Goal: Task Accomplishment & Management: Use online tool/utility

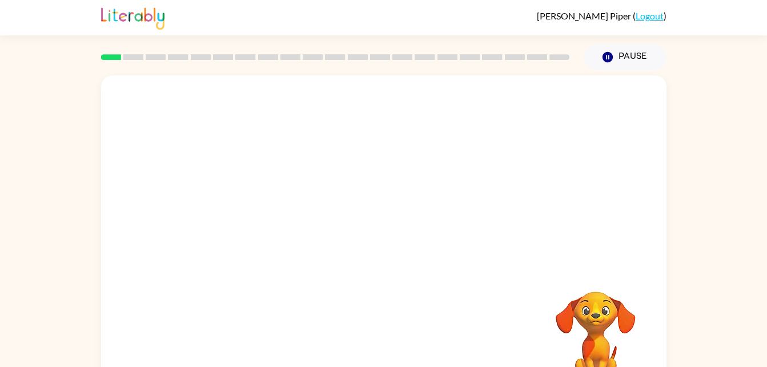
scroll to position [35, 0]
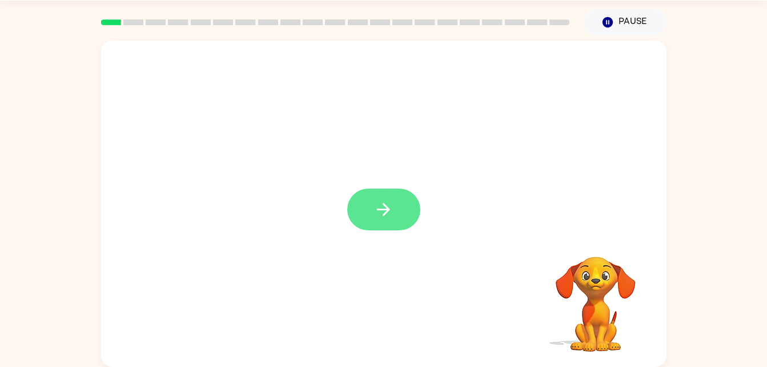
click at [397, 204] on button "button" at bounding box center [383, 209] width 73 height 42
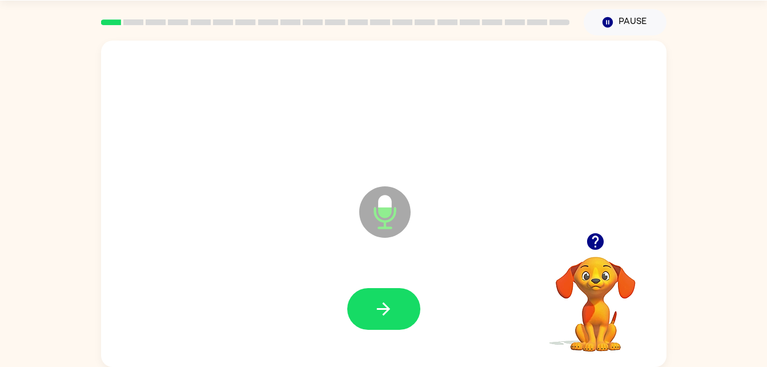
click at [403, 305] on button "button" at bounding box center [383, 309] width 73 height 42
click at [385, 308] on icon "button" at bounding box center [383, 308] width 13 height 13
click at [389, 299] on icon "button" at bounding box center [383, 309] width 20 height 20
click at [393, 312] on icon "button" at bounding box center [383, 309] width 20 height 20
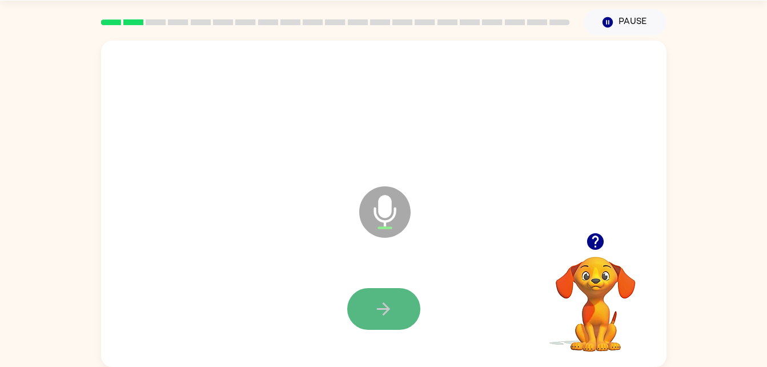
click at [384, 302] on icon "button" at bounding box center [383, 309] width 20 height 20
click at [390, 316] on icon "button" at bounding box center [383, 309] width 20 height 20
click at [381, 320] on button "button" at bounding box center [383, 309] width 73 height 42
click at [397, 307] on button "button" at bounding box center [383, 309] width 73 height 42
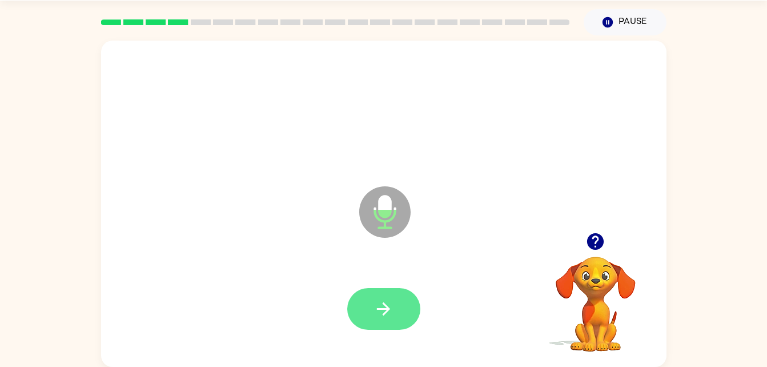
click at [385, 308] on icon "button" at bounding box center [383, 308] width 13 height 13
click at [593, 234] on icon "button" at bounding box center [595, 241] width 17 height 17
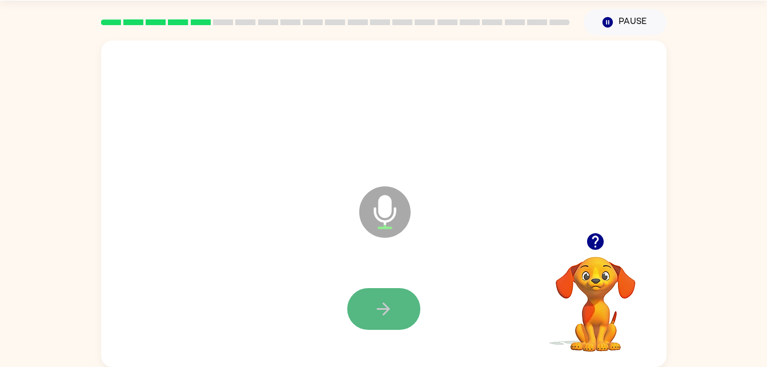
click at [407, 306] on button "button" at bounding box center [383, 309] width 73 height 42
click at [385, 314] on icon "button" at bounding box center [383, 309] width 20 height 20
drag, startPoint x: 385, startPoint y: 313, endPoint x: 311, endPoint y: 264, distance: 89.0
click at [311, 264] on div at bounding box center [383, 309] width 542 height 94
click at [375, 292] on button "button" at bounding box center [383, 309] width 73 height 42
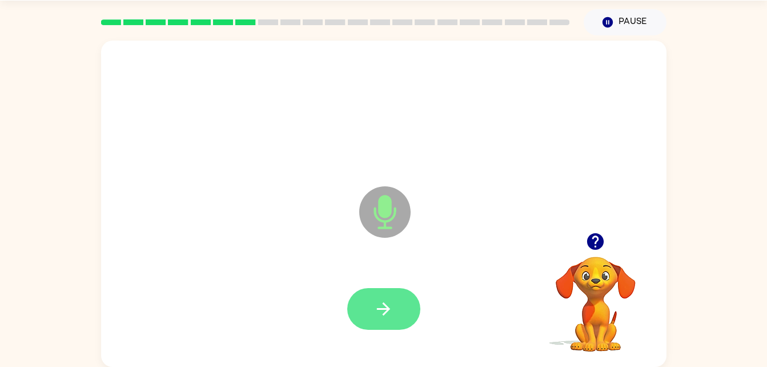
drag, startPoint x: 375, startPoint y: 292, endPoint x: 382, endPoint y: 319, distance: 28.3
click at [382, 319] on button "button" at bounding box center [383, 309] width 73 height 42
drag, startPoint x: 392, startPoint y: 295, endPoint x: 347, endPoint y: 265, distance: 53.8
click at [347, 265] on div at bounding box center [383, 309] width 542 height 94
click at [381, 303] on icon "button" at bounding box center [383, 309] width 20 height 20
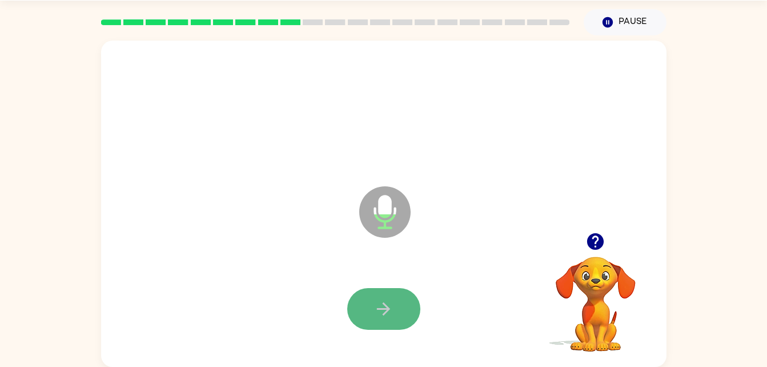
click at [371, 315] on button "button" at bounding box center [383, 309] width 73 height 42
click at [371, 320] on button "button" at bounding box center [383, 309] width 73 height 42
drag, startPoint x: 390, startPoint y: 318, endPoint x: 251, endPoint y: 287, distance: 142.3
click at [251, 287] on div at bounding box center [383, 309] width 542 height 94
click at [377, 311] on icon "button" at bounding box center [383, 309] width 20 height 20
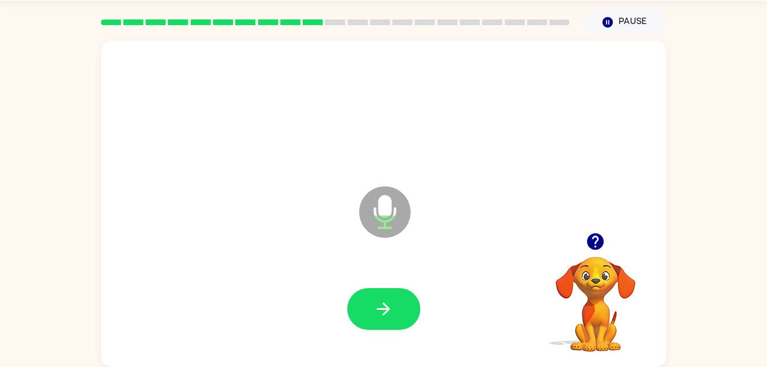
drag, startPoint x: 377, startPoint y: 311, endPoint x: 268, endPoint y: 189, distance: 163.4
click at [268, 189] on div "Microphone The Microphone is here when it is your turn to talk" at bounding box center [356, 183] width 488 height 41
click at [393, 302] on button "button" at bounding box center [383, 309] width 73 height 42
click at [380, 323] on button "button" at bounding box center [383, 309] width 73 height 42
drag, startPoint x: 380, startPoint y: 323, endPoint x: 326, endPoint y: 275, distance: 72.4
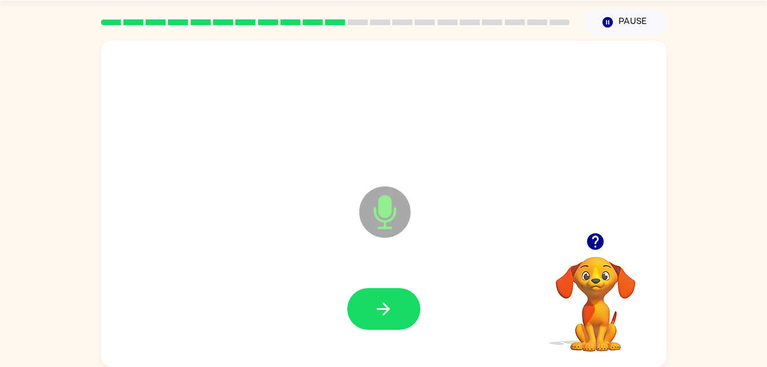
click at [326, 275] on div "Microphone The Microphone is here when it is your turn to talk" at bounding box center [383, 204] width 565 height 326
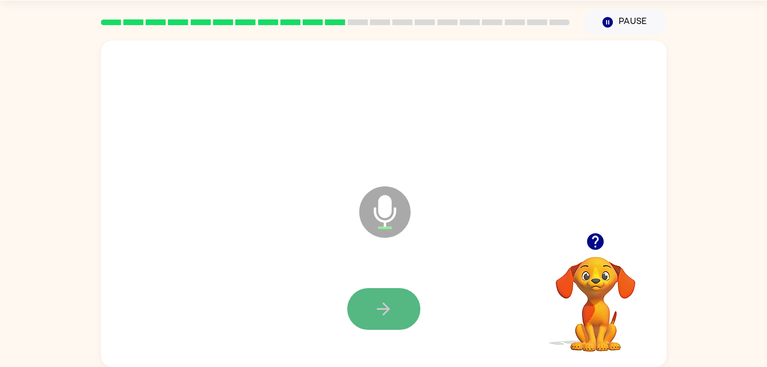
click at [380, 292] on button "button" at bounding box center [383, 309] width 73 height 42
click at [385, 308] on icon "button" at bounding box center [383, 308] width 13 height 13
drag, startPoint x: 385, startPoint y: 308, endPoint x: 339, endPoint y: 255, distance: 70.9
click at [339, 255] on div "Microphone The Microphone is here when it is your turn to talk" at bounding box center [383, 204] width 565 height 326
click at [385, 295] on button "button" at bounding box center [383, 309] width 73 height 42
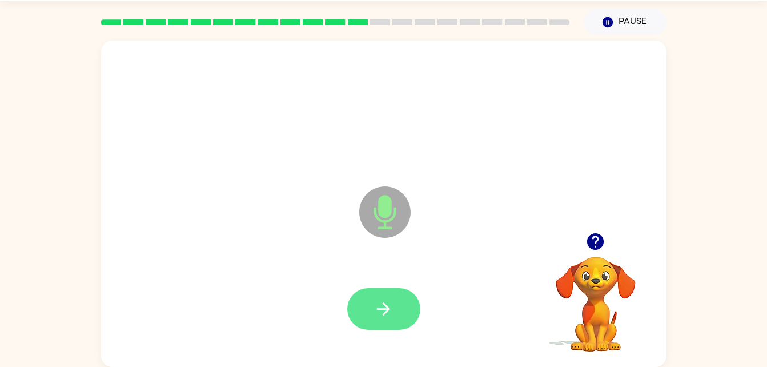
click at [397, 296] on button "button" at bounding box center [383, 309] width 73 height 42
click at [411, 313] on button "button" at bounding box center [383, 309] width 73 height 42
click at [404, 295] on button "button" at bounding box center [383, 309] width 73 height 42
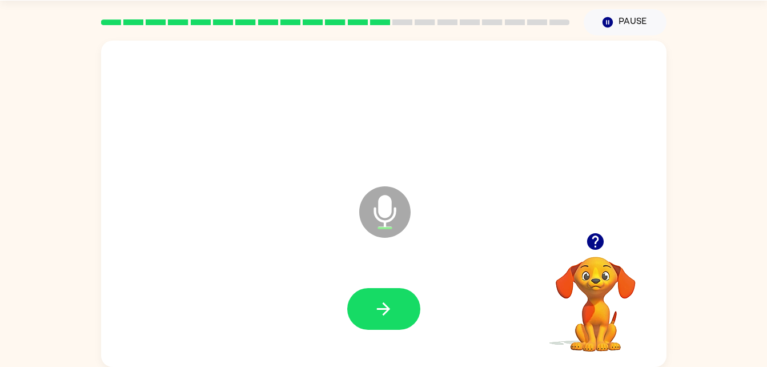
drag, startPoint x: 404, startPoint y: 296, endPoint x: 321, endPoint y: 271, distance: 86.5
click at [321, 271] on div at bounding box center [383, 309] width 542 height 94
click at [394, 288] on button "button" at bounding box center [383, 309] width 73 height 42
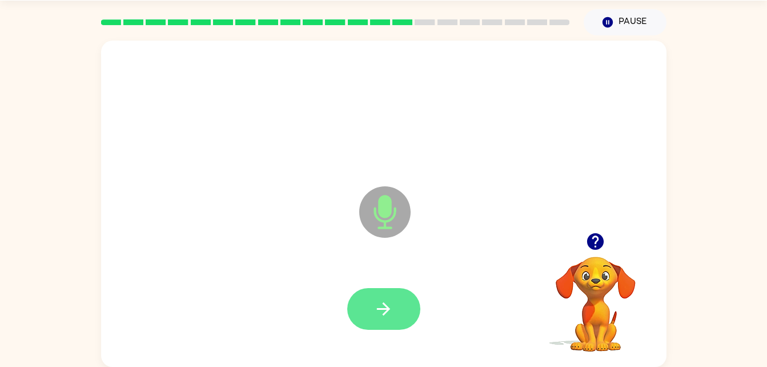
click at [388, 303] on icon "button" at bounding box center [383, 309] width 20 height 20
click at [400, 308] on button "button" at bounding box center [383, 309] width 73 height 42
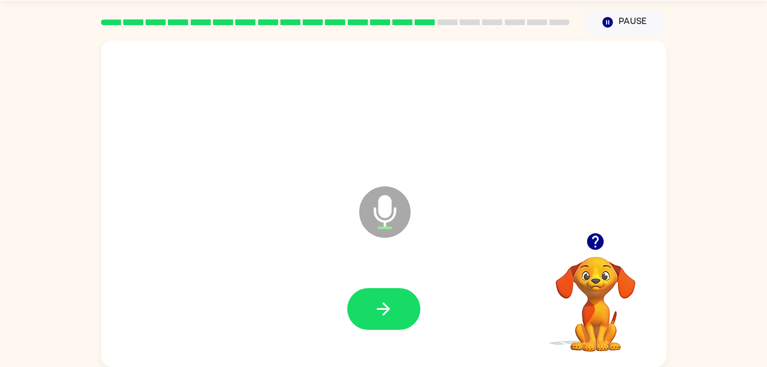
drag, startPoint x: 400, startPoint y: 308, endPoint x: 349, endPoint y: 290, distance: 54.2
click at [349, 290] on div at bounding box center [383, 309] width 73 height 42
click at [375, 304] on icon "button" at bounding box center [383, 309] width 20 height 20
drag, startPoint x: 399, startPoint y: 303, endPoint x: 291, endPoint y: 292, distance: 108.5
click at [291, 292] on div at bounding box center [383, 309] width 542 height 94
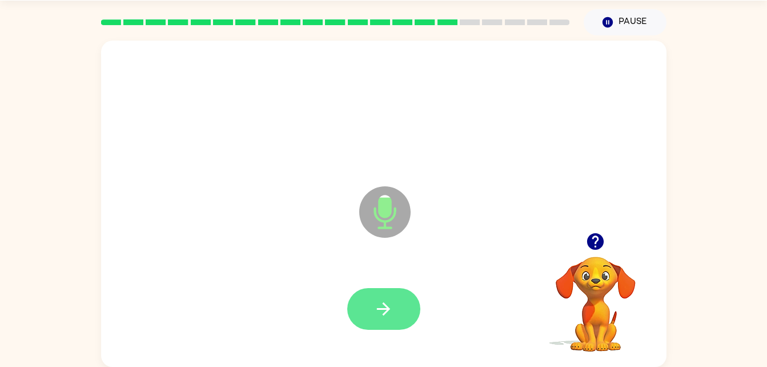
click at [386, 316] on icon "button" at bounding box center [383, 309] width 20 height 20
click at [382, 311] on icon "button" at bounding box center [383, 309] width 20 height 20
click at [408, 308] on button "button" at bounding box center [383, 309] width 73 height 42
click at [407, 308] on button "button" at bounding box center [383, 309] width 73 height 42
click at [393, 309] on icon "button" at bounding box center [383, 309] width 20 height 20
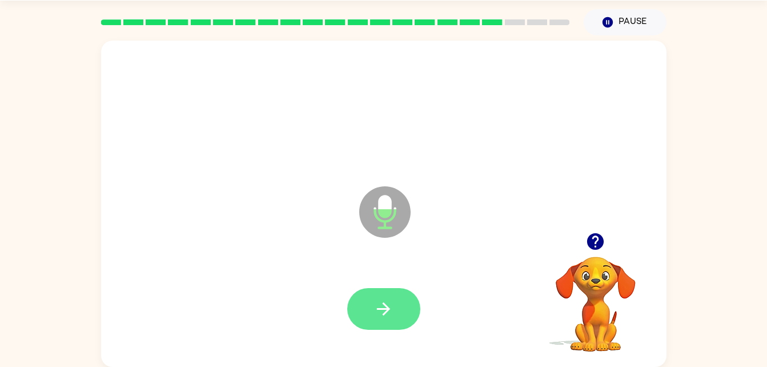
click at [403, 313] on button "button" at bounding box center [383, 309] width 73 height 42
click at [389, 317] on icon "button" at bounding box center [383, 309] width 20 height 20
drag, startPoint x: 389, startPoint y: 318, endPoint x: 339, endPoint y: 298, distance: 54.3
click at [339, 298] on div at bounding box center [383, 309] width 542 height 94
click at [378, 305] on icon "button" at bounding box center [383, 309] width 20 height 20
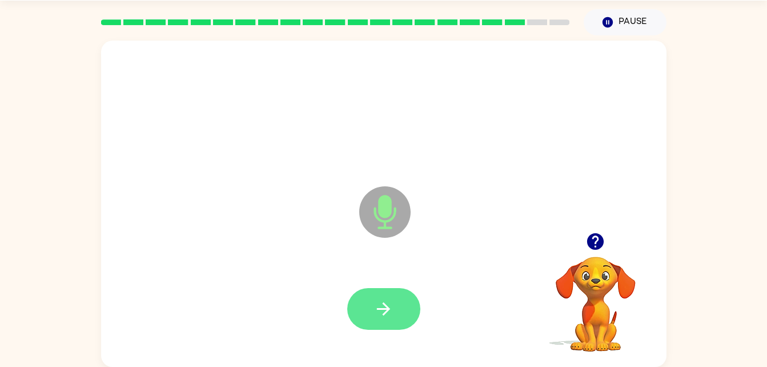
click at [380, 313] on icon "button" at bounding box center [383, 309] width 20 height 20
drag, startPoint x: 380, startPoint y: 313, endPoint x: 331, endPoint y: 300, distance: 50.1
click at [331, 300] on div at bounding box center [383, 309] width 542 height 94
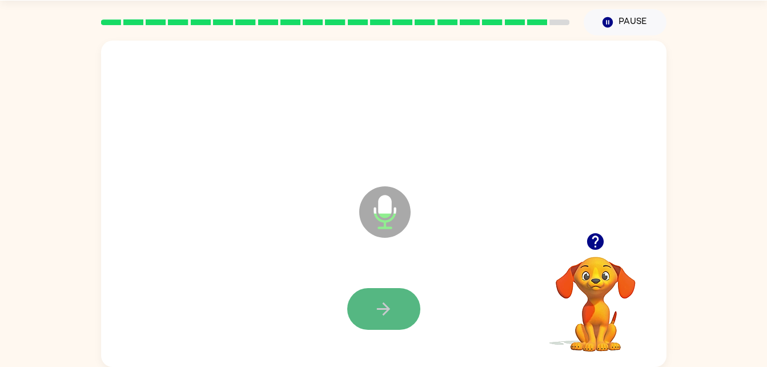
click at [392, 320] on button "button" at bounding box center [383, 309] width 73 height 42
click at [378, 307] on icon "button" at bounding box center [383, 309] width 20 height 20
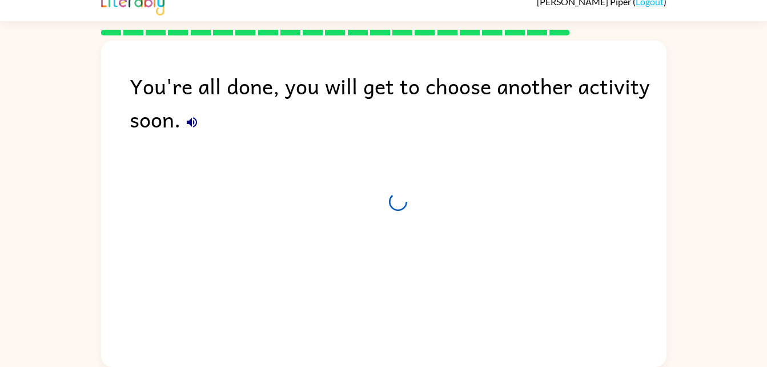
scroll to position [14, 0]
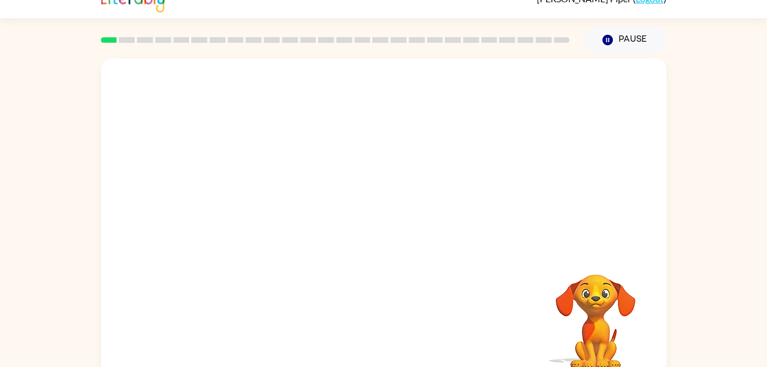
scroll to position [35, 0]
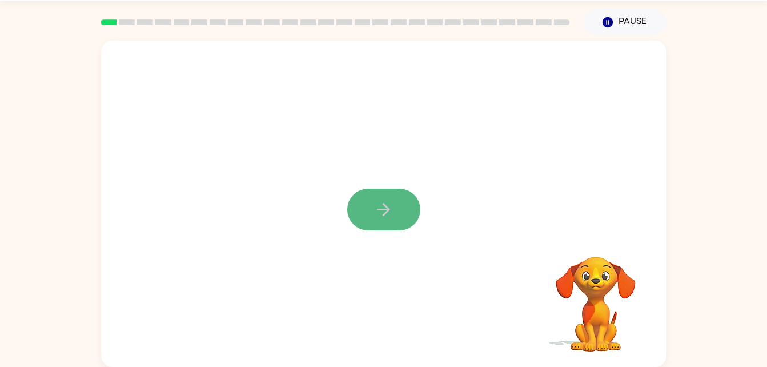
click at [378, 210] on icon "button" at bounding box center [383, 209] width 13 height 13
click at [510, 212] on div at bounding box center [383, 204] width 565 height 326
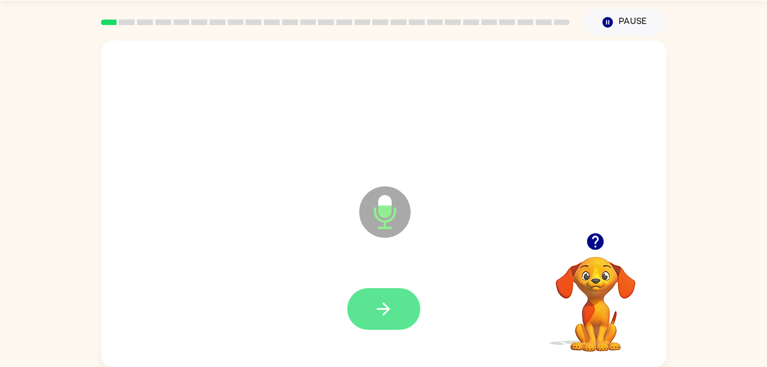
click at [406, 309] on button "button" at bounding box center [383, 309] width 73 height 42
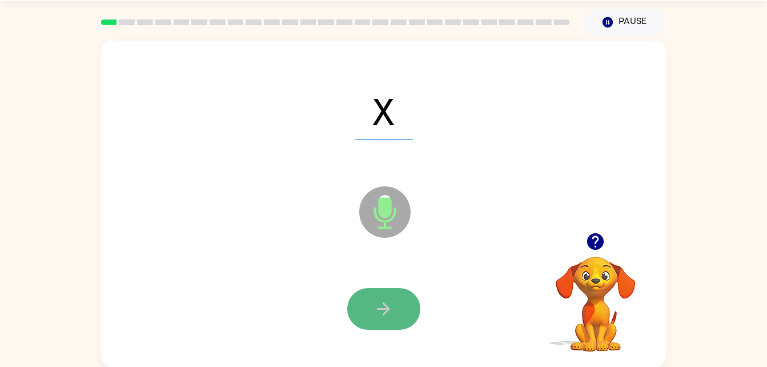
click at [405, 311] on button "button" at bounding box center [383, 309] width 73 height 42
click at [393, 307] on button "button" at bounding box center [383, 309] width 73 height 42
click at [393, 316] on button "button" at bounding box center [383, 309] width 73 height 42
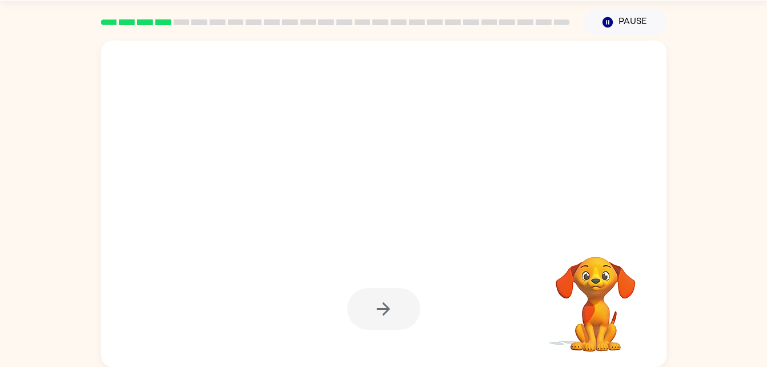
click at [393, 316] on div at bounding box center [383, 309] width 73 height 42
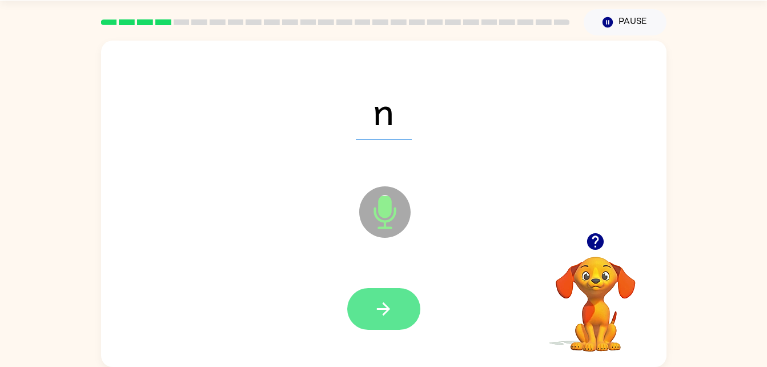
click at [392, 309] on icon "button" at bounding box center [383, 309] width 20 height 20
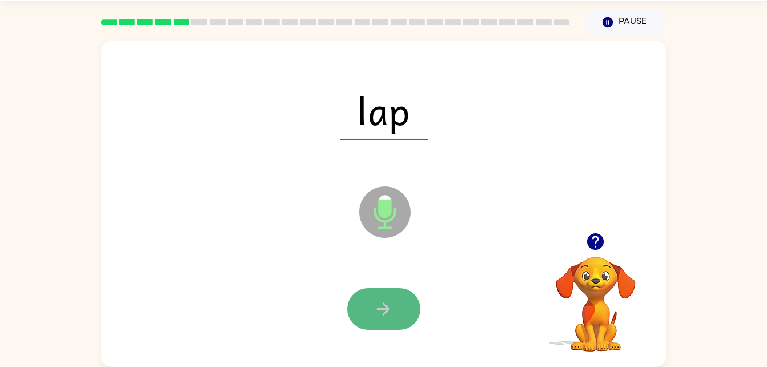
click at [403, 308] on button "button" at bounding box center [383, 309] width 73 height 42
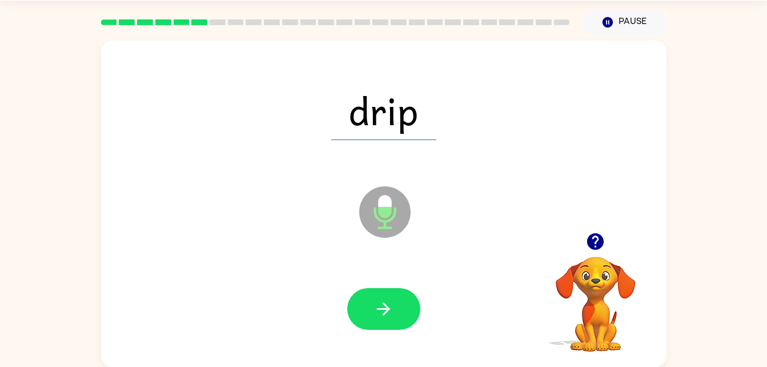
click at [372, 285] on div at bounding box center [383, 309] width 542 height 94
click at [387, 306] on icon "button" at bounding box center [383, 308] width 13 height 13
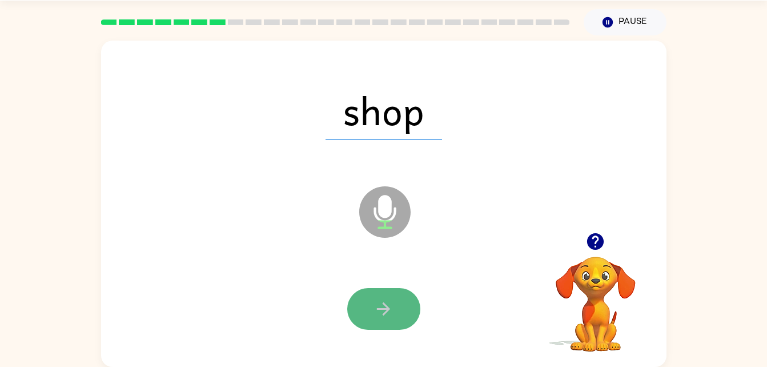
click at [383, 308] on icon "button" at bounding box center [383, 308] width 13 height 13
click at [395, 308] on button "button" at bounding box center [383, 309] width 73 height 42
click at [399, 314] on button "button" at bounding box center [383, 309] width 73 height 42
click at [399, 305] on button "button" at bounding box center [383, 309] width 73 height 42
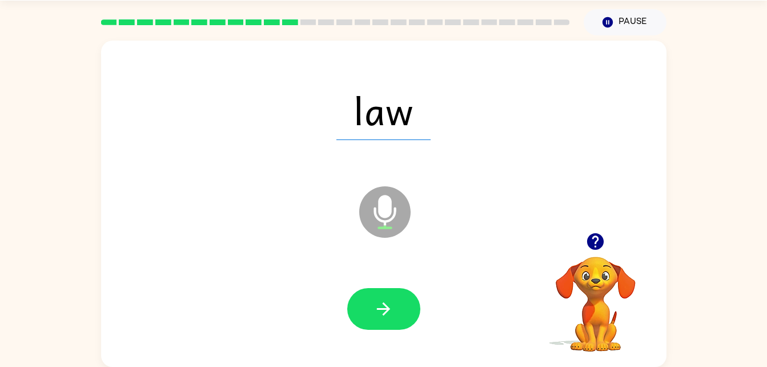
drag, startPoint x: 375, startPoint y: 307, endPoint x: 330, endPoint y: 301, distance: 45.5
click at [330, 301] on div at bounding box center [383, 309] width 542 height 94
click at [397, 312] on button "button" at bounding box center [383, 309] width 73 height 42
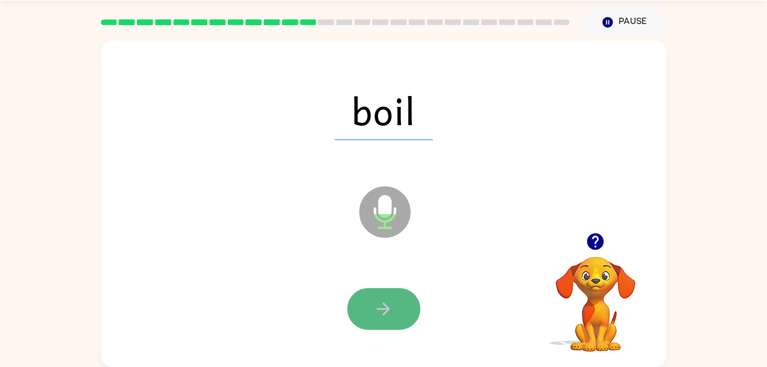
click at [385, 300] on icon "button" at bounding box center [383, 309] width 20 height 20
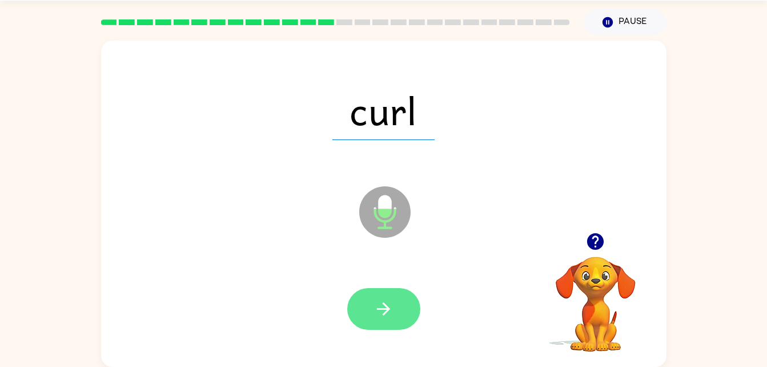
click at [385, 304] on icon "button" at bounding box center [383, 309] width 20 height 20
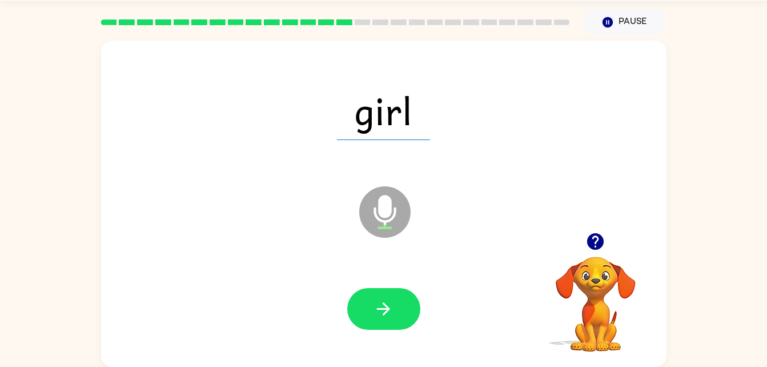
drag, startPoint x: 385, startPoint y: 304, endPoint x: 342, endPoint y: 282, distance: 48.5
click at [342, 282] on div at bounding box center [383, 309] width 542 height 94
click at [389, 308] on icon "button" at bounding box center [383, 309] width 20 height 20
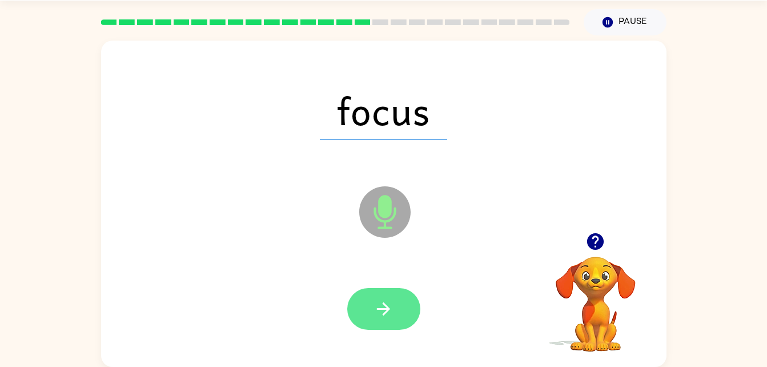
click at [391, 307] on icon "button" at bounding box center [383, 309] width 20 height 20
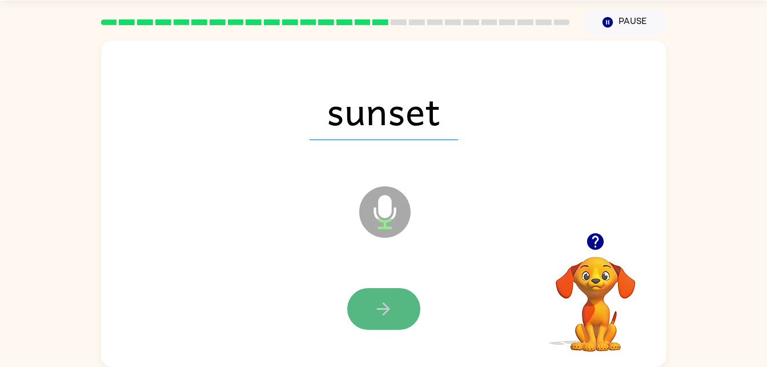
drag, startPoint x: 391, startPoint y: 307, endPoint x: 359, endPoint y: 291, distance: 35.8
click at [359, 291] on button "button" at bounding box center [383, 309] width 73 height 42
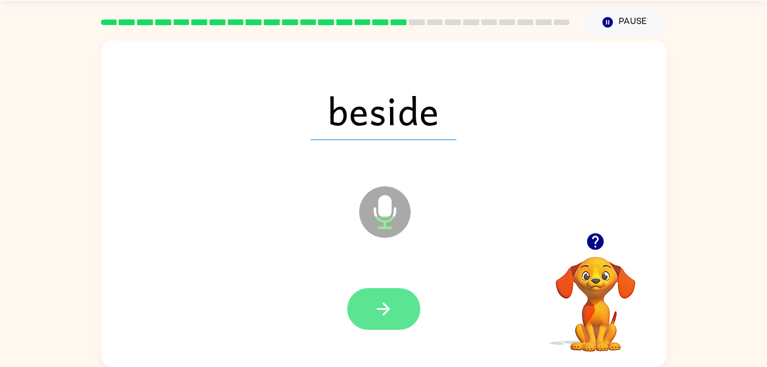
click at [381, 306] on icon "button" at bounding box center [383, 309] width 20 height 20
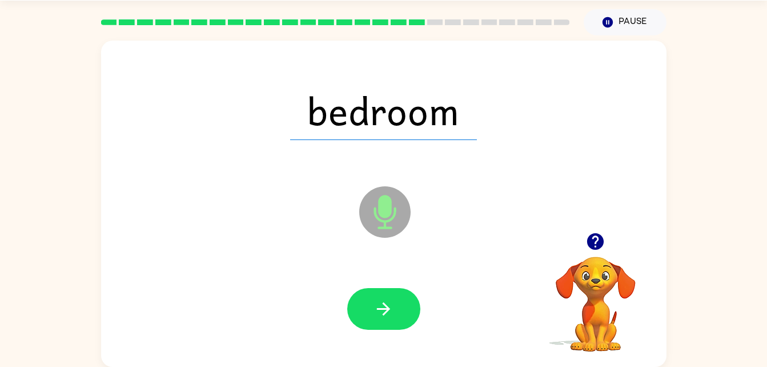
drag, startPoint x: 381, startPoint y: 306, endPoint x: 322, endPoint y: 282, distance: 64.3
click at [322, 282] on div at bounding box center [383, 309] width 542 height 94
click at [395, 313] on button "button" at bounding box center [383, 309] width 73 height 42
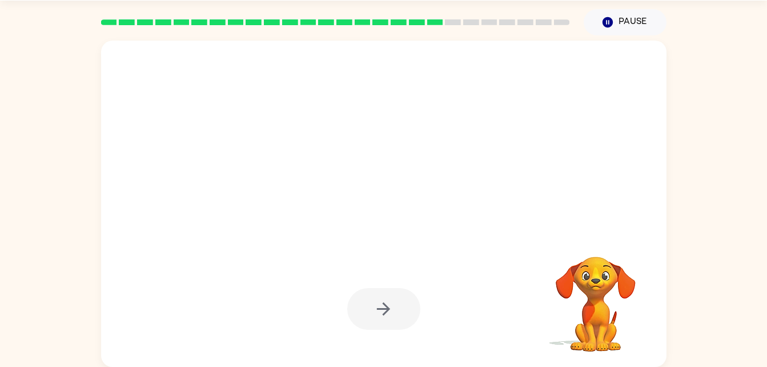
click at [565, 207] on div at bounding box center [383, 204] width 565 height 326
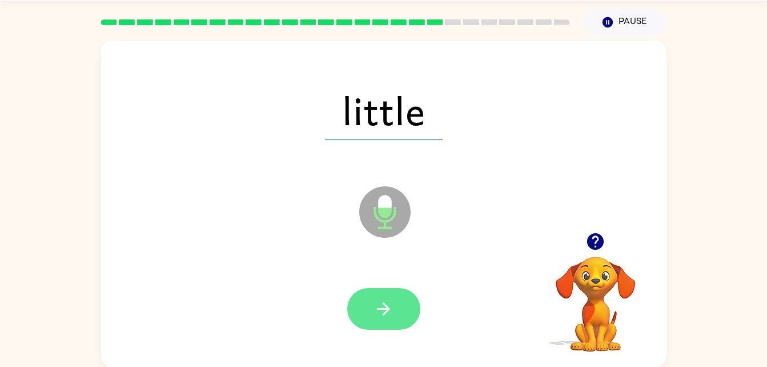
click at [405, 323] on button "button" at bounding box center [383, 309] width 73 height 42
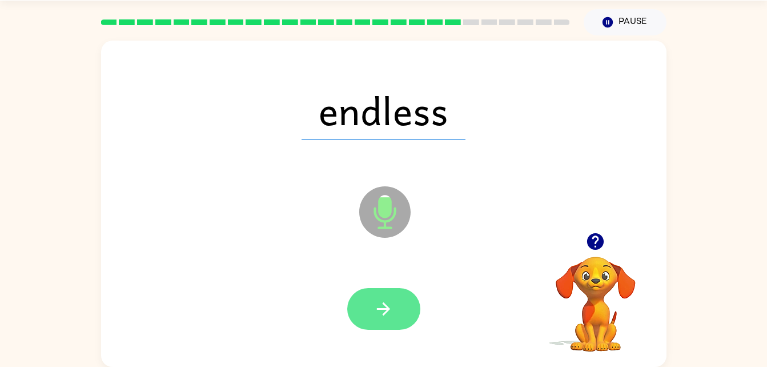
click at [398, 316] on button "button" at bounding box center [383, 309] width 73 height 42
click at [389, 319] on button "button" at bounding box center [383, 309] width 73 height 42
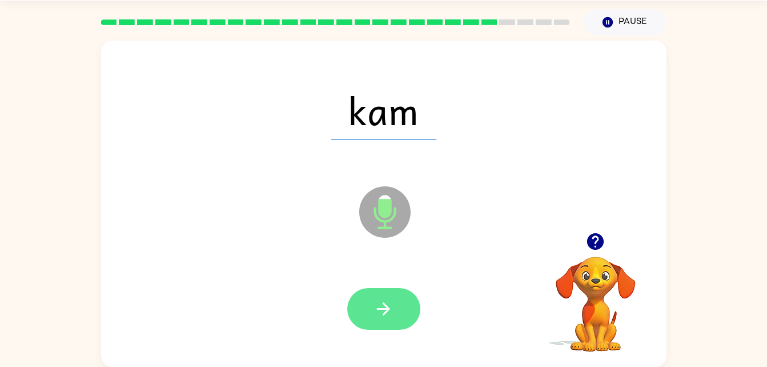
click at [396, 316] on button "button" at bounding box center [383, 309] width 73 height 42
click at [405, 315] on button "button" at bounding box center [383, 309] width 73 height 42
click at [407, 308] on button "button" at bounding box center [383, 309] width 73 height 42
click at [401, 318] on button "button" at bounding box center [383, 309] width 73 height 42
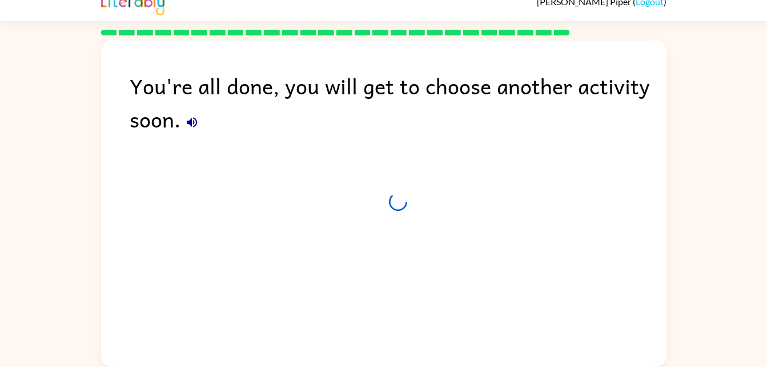
scroll to position [14, 0]
